Goal: Answer question/provide support

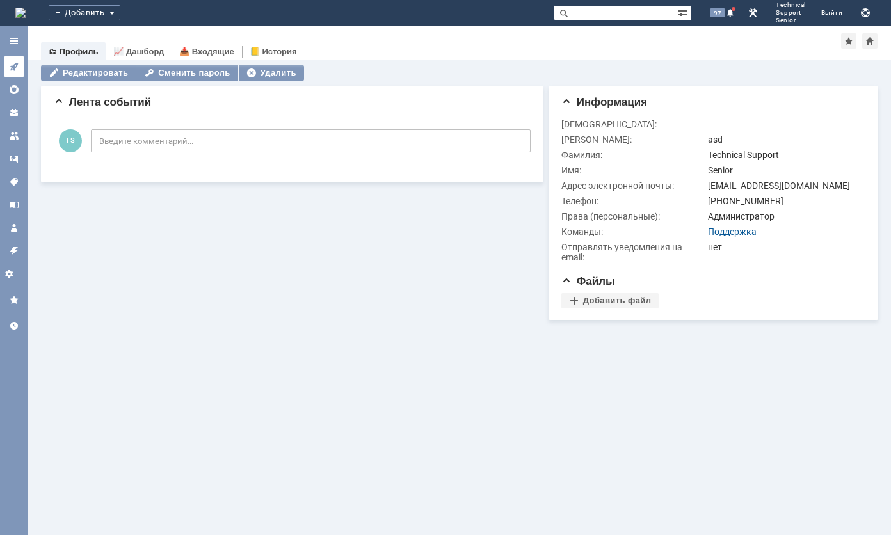
click at [13, 69] on icon at bounding box center [14, 67] width 8 height 8
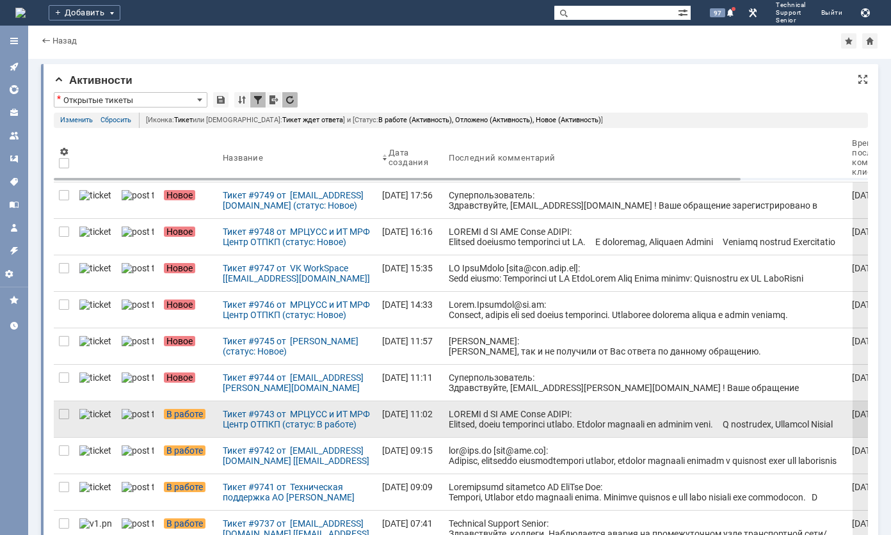
click at [449, 416] on div at bounding box center [645, 516] width 393 height 215
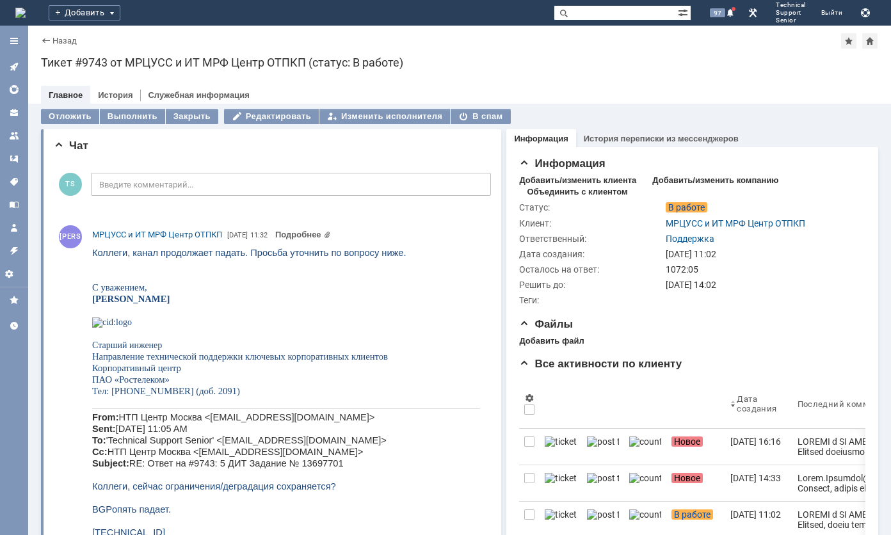
click at [430, 408] on p at bounding box center [286, 403] width 388 height 12
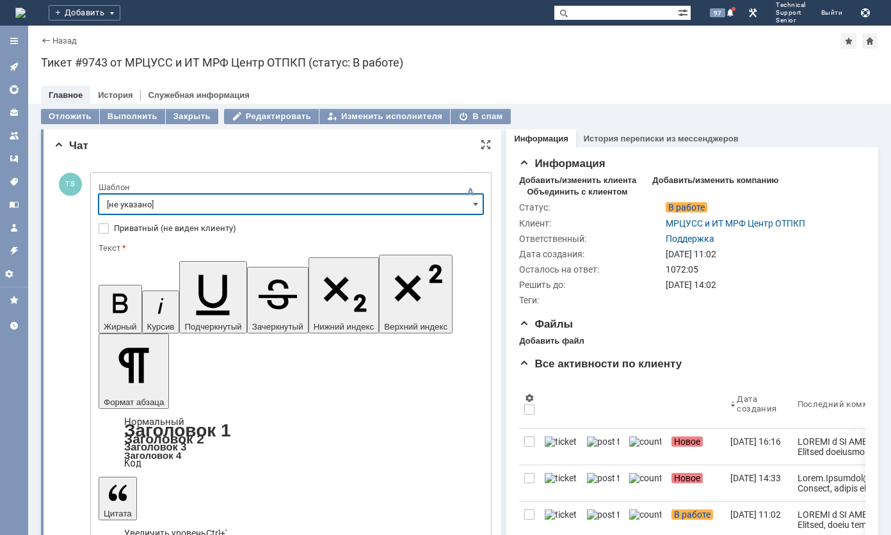
click at [347, 201] on input "[не указано]" at bounding box center [291, 204] width 385 height 20
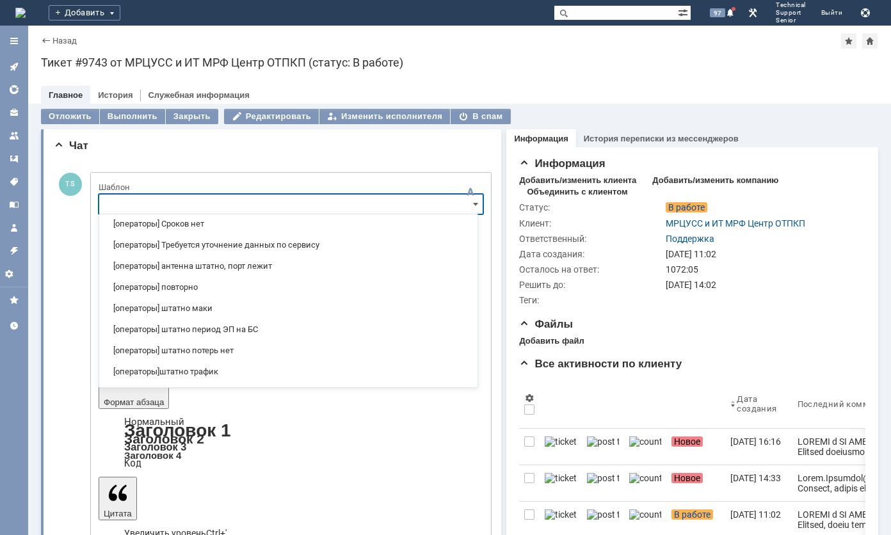
scroll to position [136, 0]
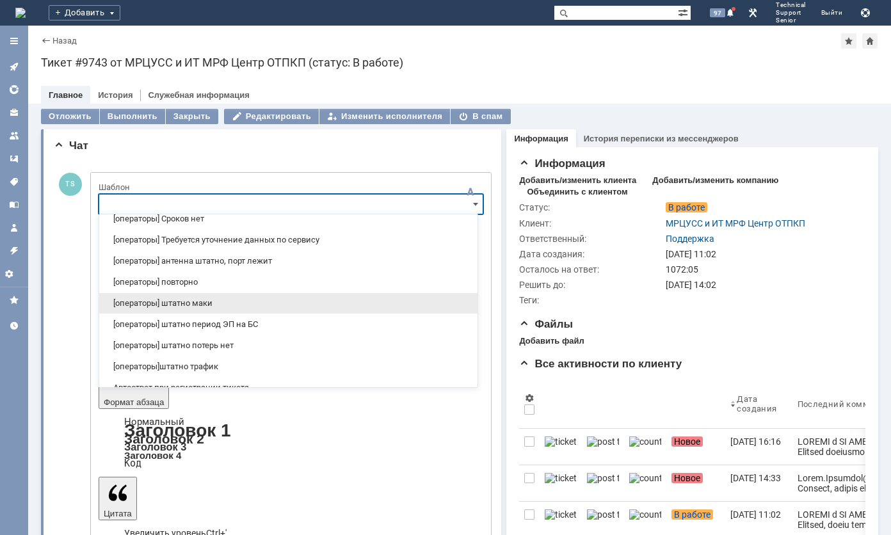
click at [302, 300] on span "[операторы] штатно маки" at bounding box center [288, 303] width 363 height 10
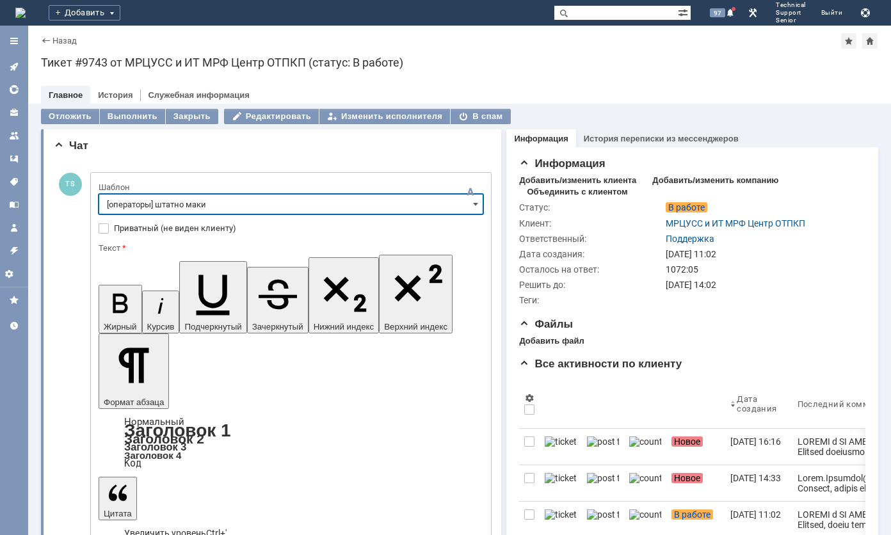
type input "[операторы] штатно маки"
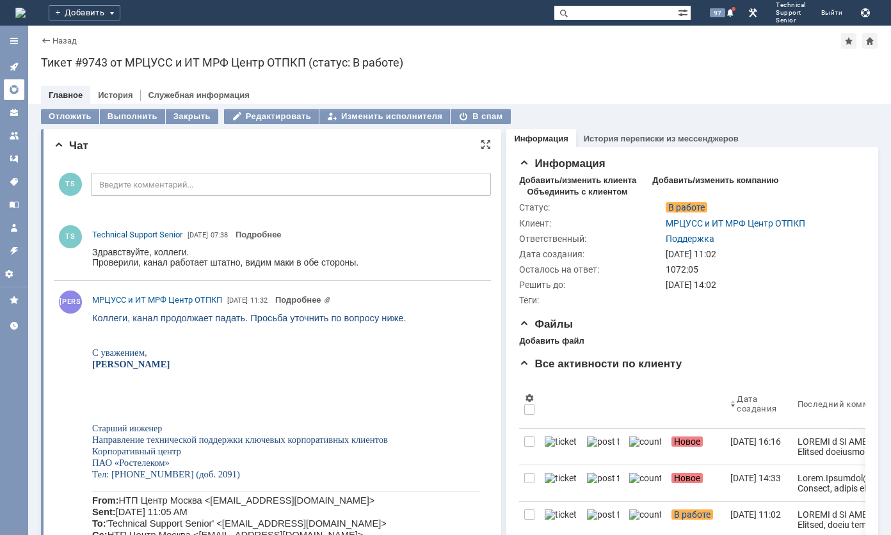
scroll to position [0, 0]
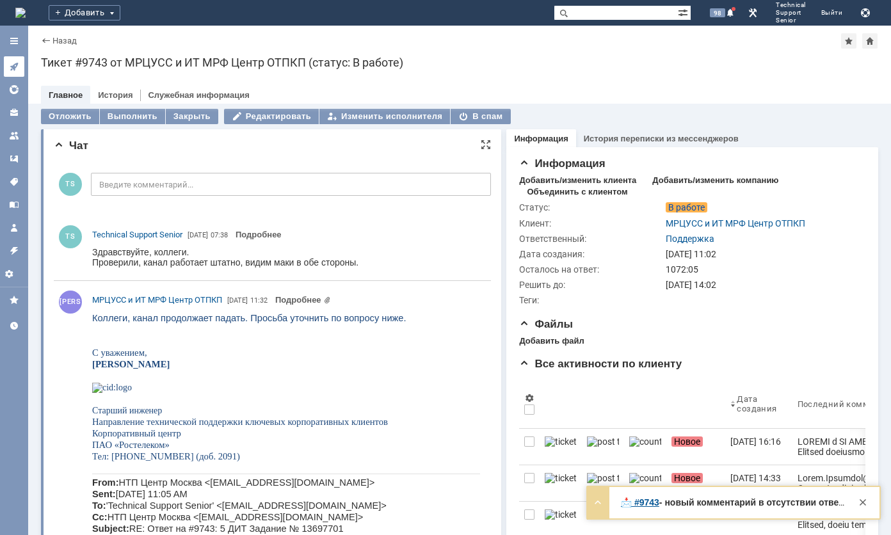
click at [10, 67] on icon at bounding box center [14, 66] width 10 height 10
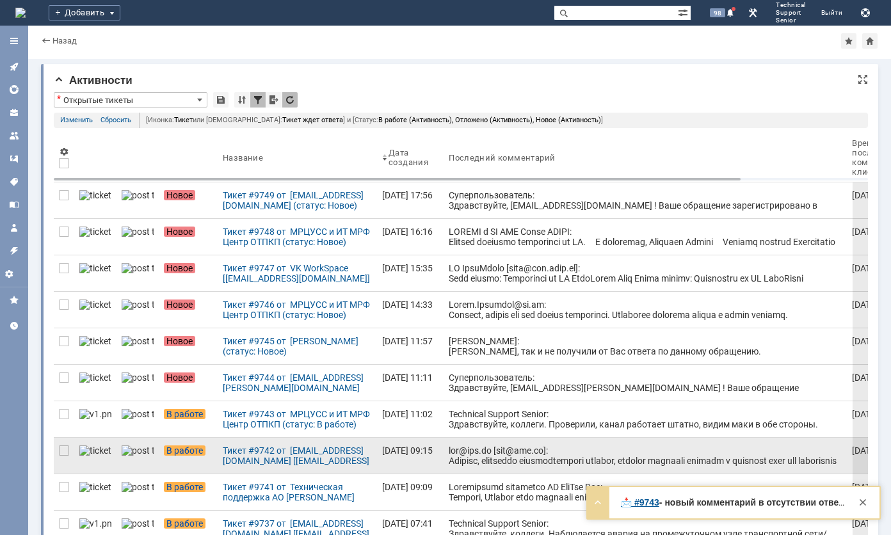
click at [473, 456] on div at bounding box center [645, 491] width 393 height 92
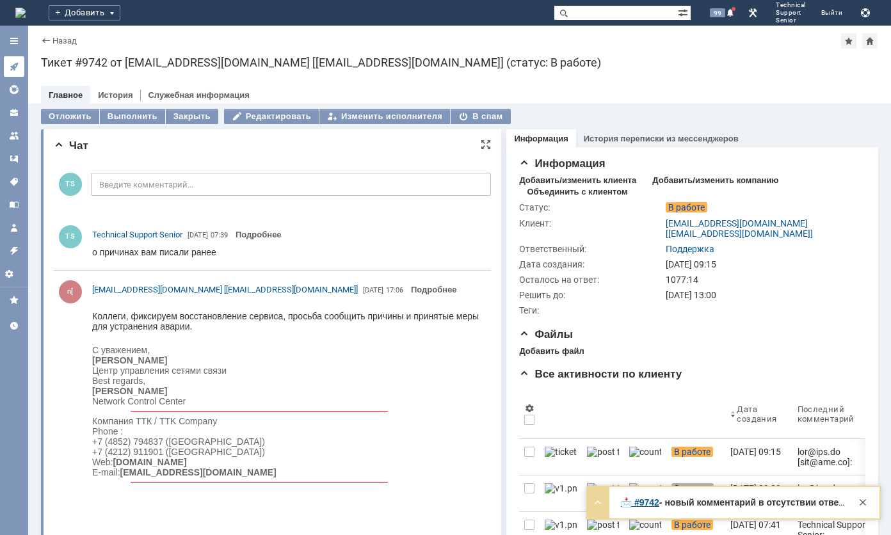
click at [10, 61] on icon at bounding box center [14, 66] width 10 height 10
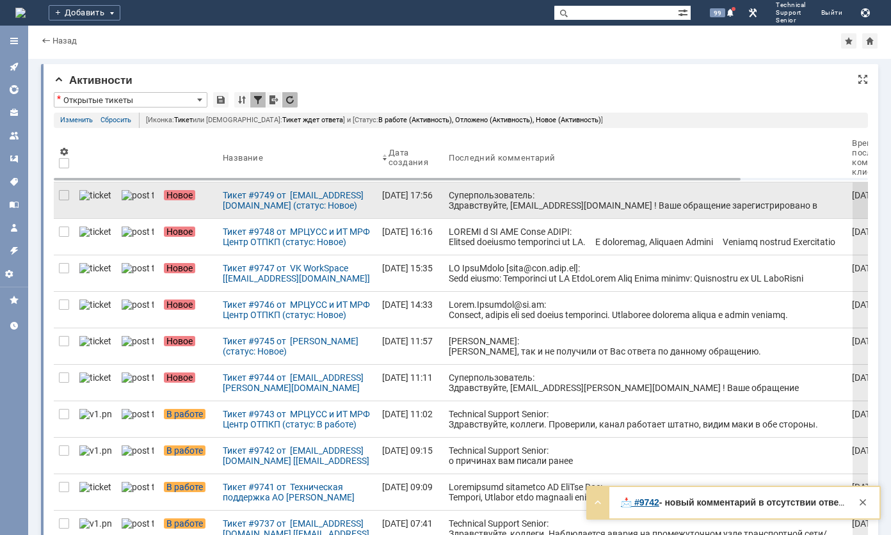
click at [449, 197] on div "Суперпользователь: Здравствуйте, [EMAIL_ADDRESS][DOMAIN_NAME] ! Ваше обращение …" at bounding box center [645, 215] width 393 height 51
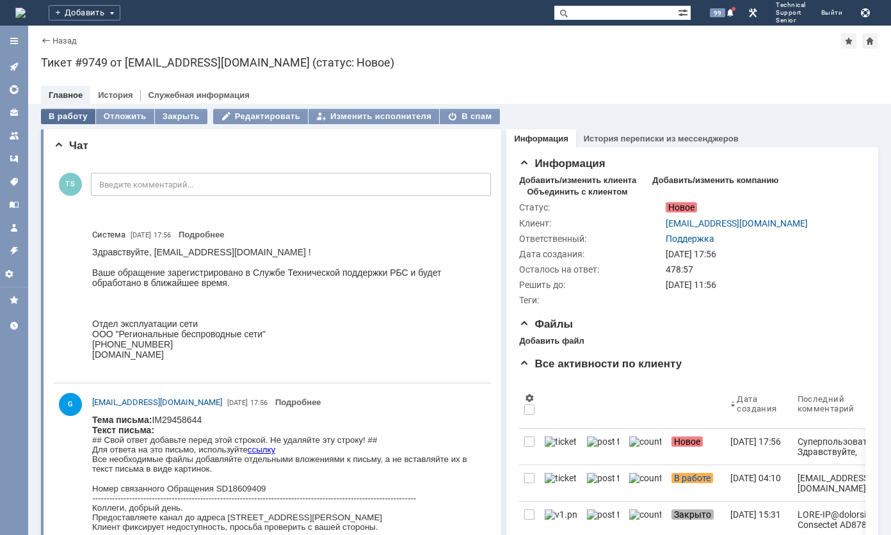
click at [58, 111] on div "В работу" at bounding box center [68, 116] width 54 height 15
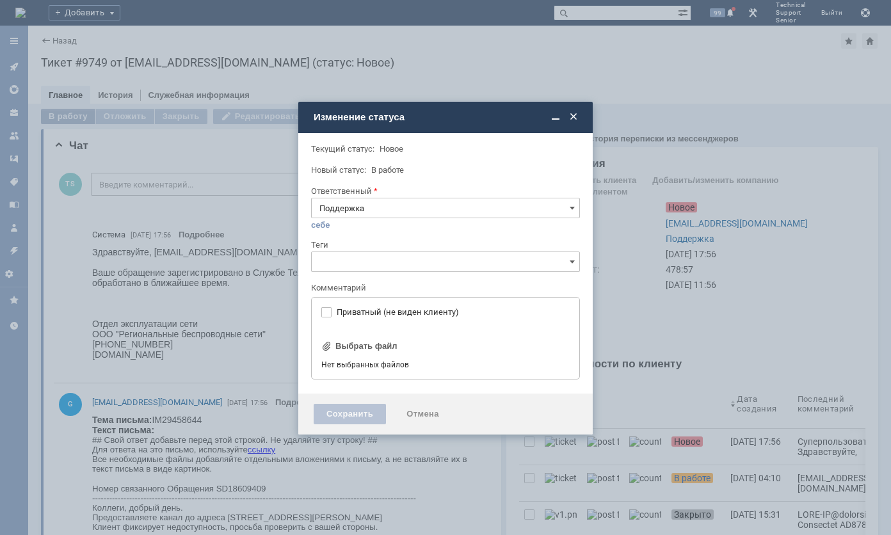
type input "[не указано]"
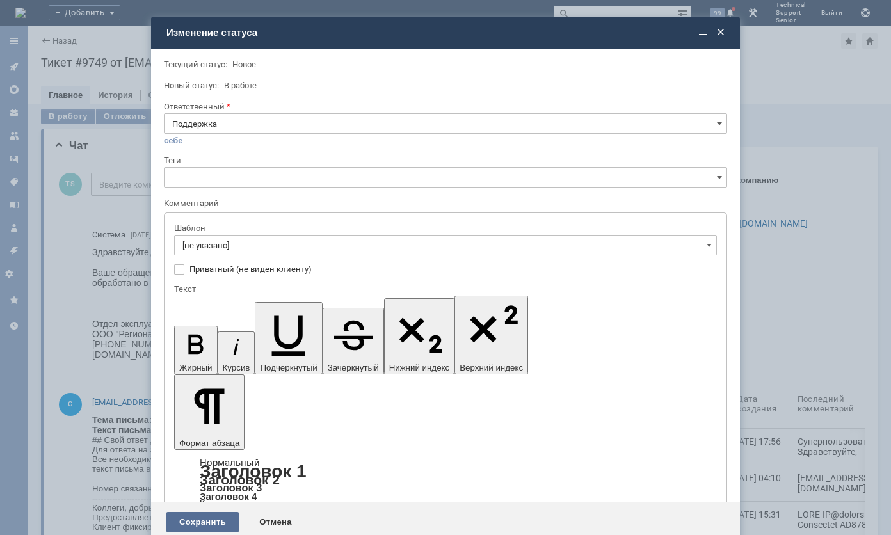
click at [194, 512] on div "Сохранить" at bounding box center [202, 522] width 72 height 20
